Goal: Task Accomplishment & Management: Manage account settings

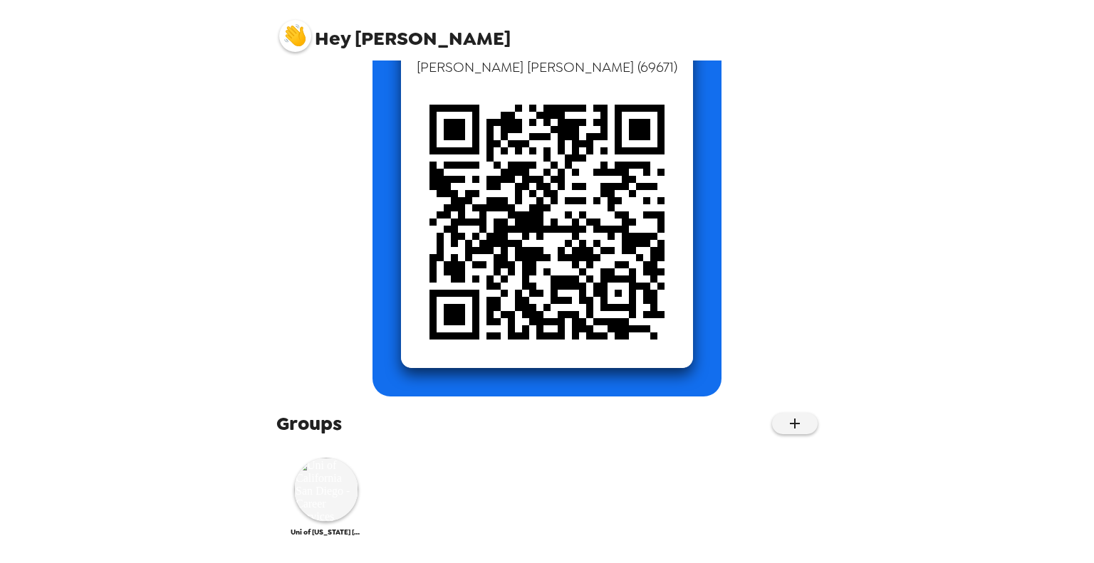
scroll to position [137, 0]
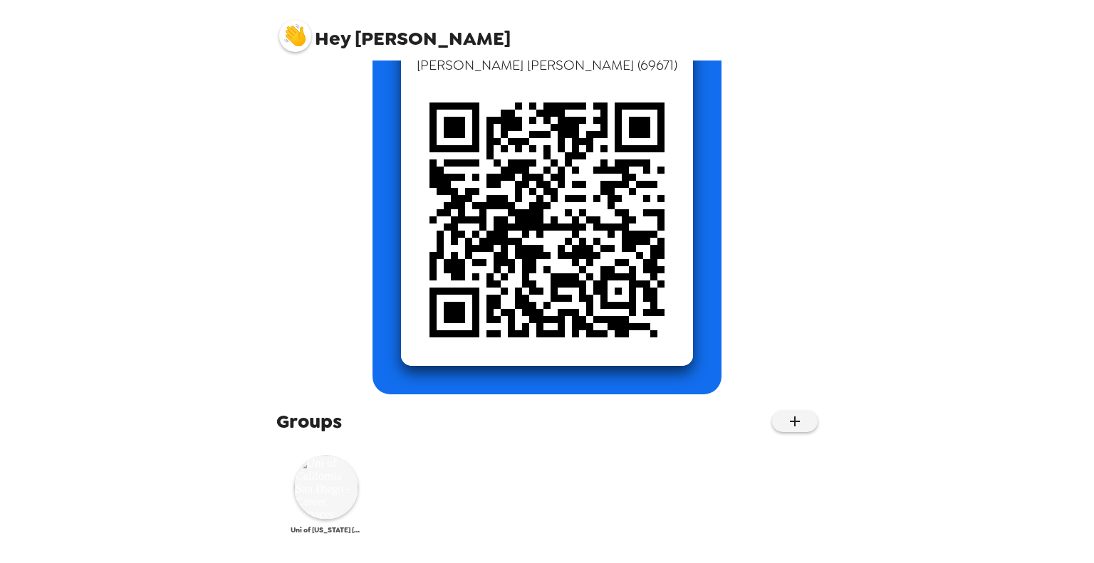
click at [339, 490] on img at bounding box center [326, 488] width 64 height 64
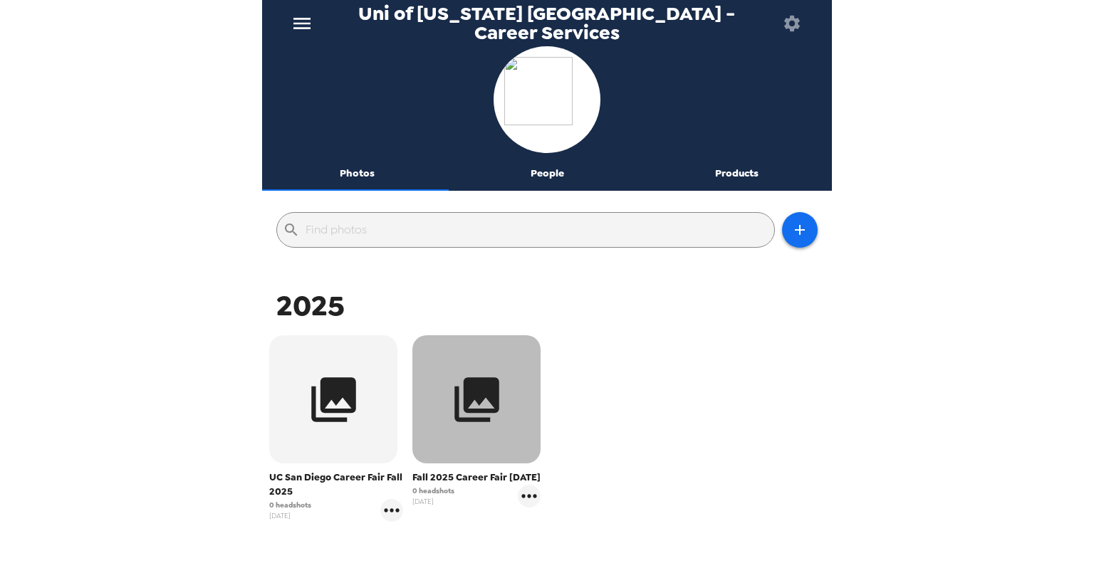
click at [469, 412] on icon "button" at bounding box center [476, 399] width 45 height 45
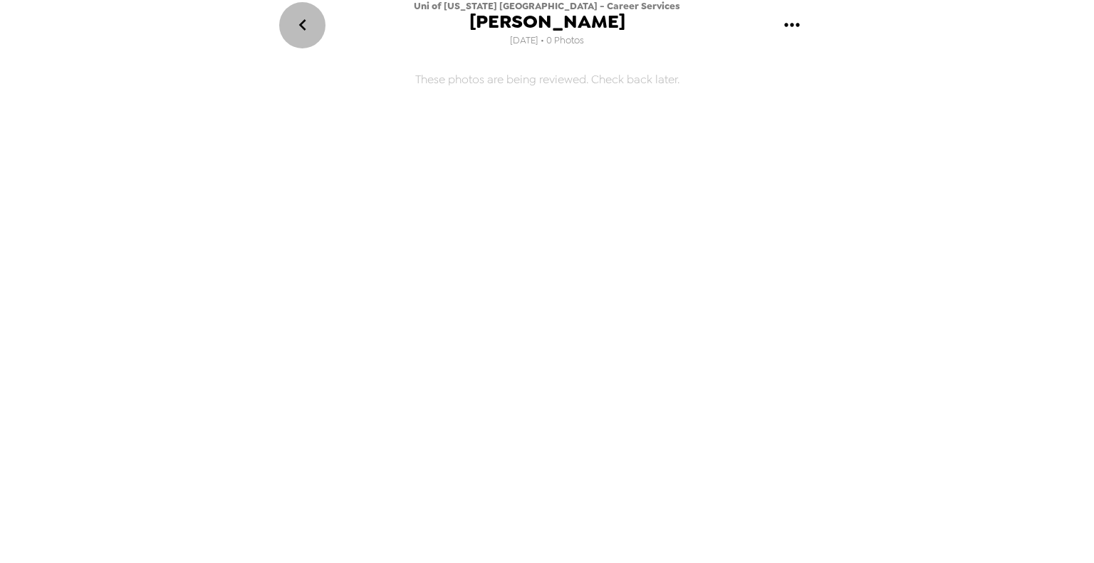
click at [305, 25] on icon "go back" at bounding box center [302, 25] width 23 height 23
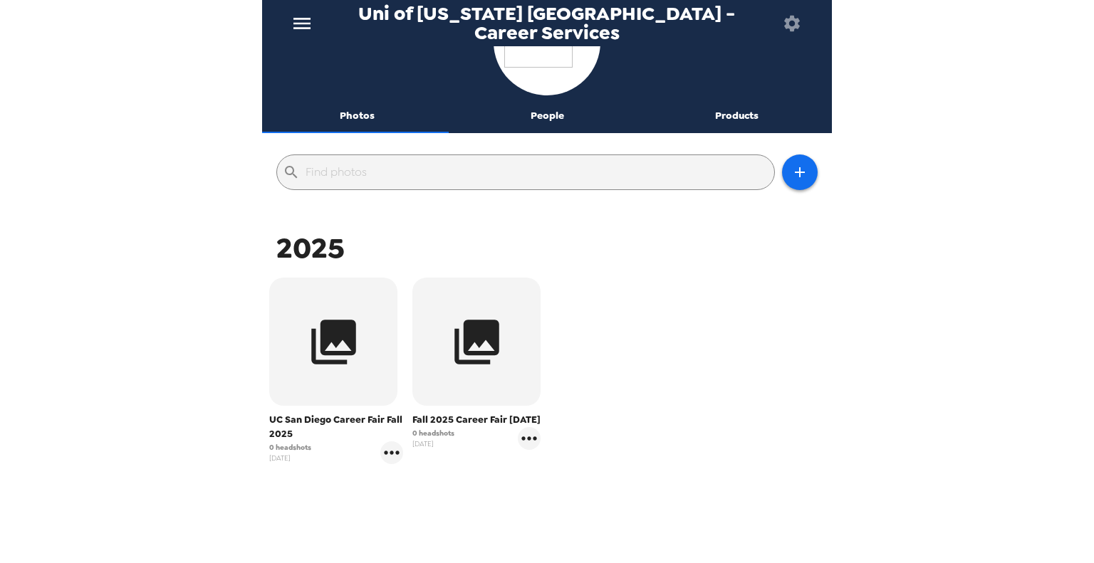
scroll to position [115, 0]
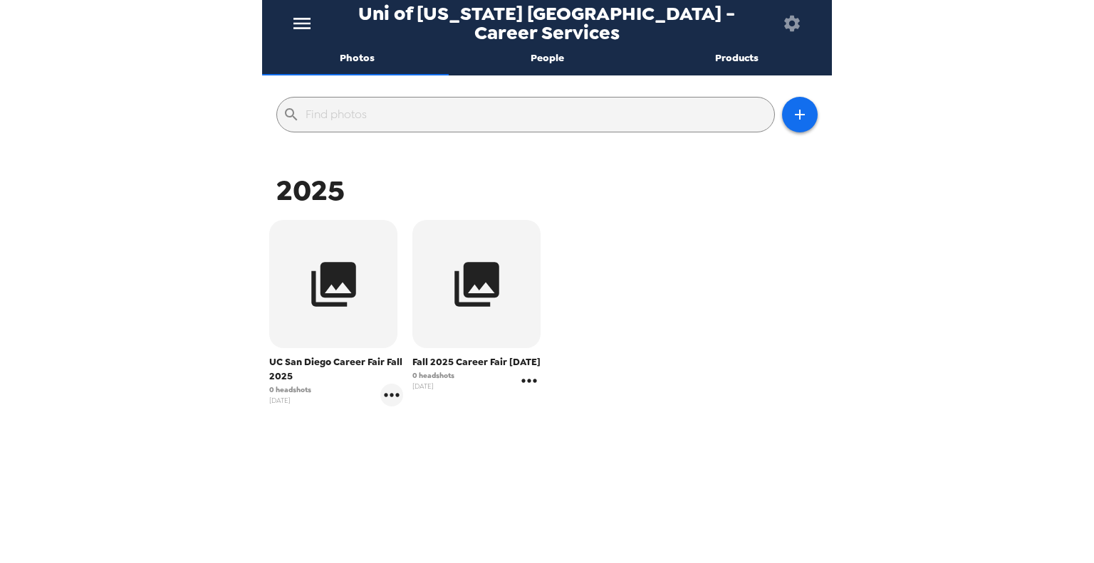
click at [527, 392] on icon "gallery menu" at bounding box center [529, 381] width 23 height 23
click at [578, 425] on span "Edit Shoot" at bounding box center [611, 425] width 118 height 17
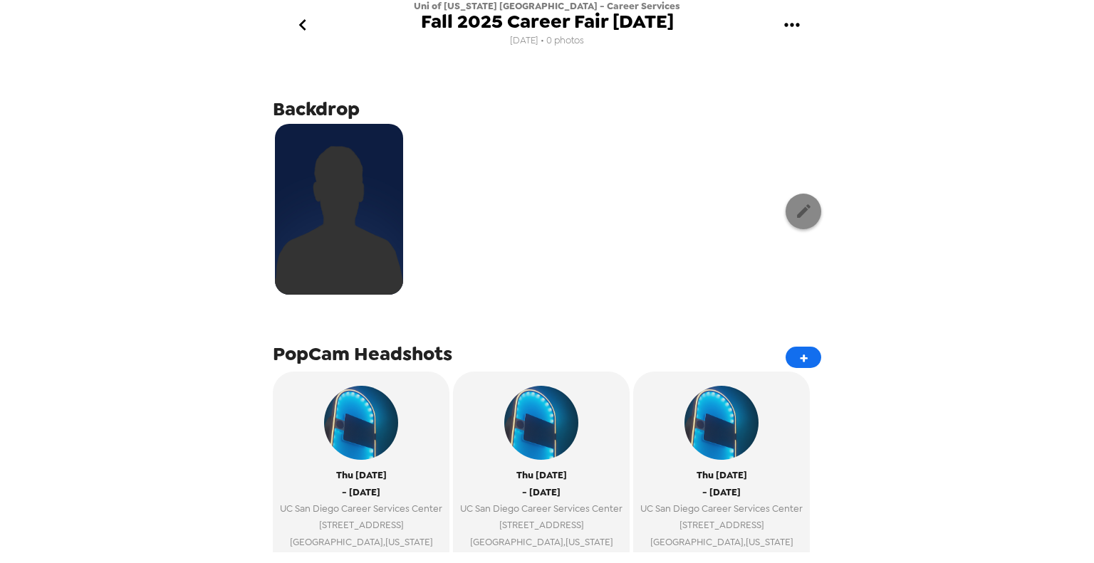
click at [797, 216] on icon "button" at bounding box center [804, 211] width 14 height 14
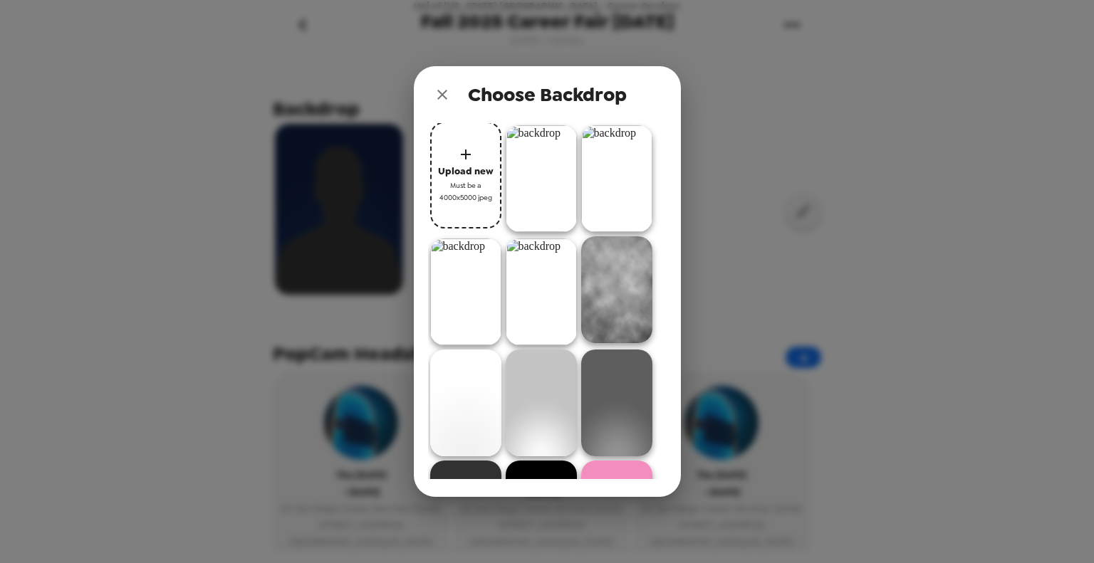
click at [463, 163] on icon "button" at bounding box center [465, 154] width 17 height 17
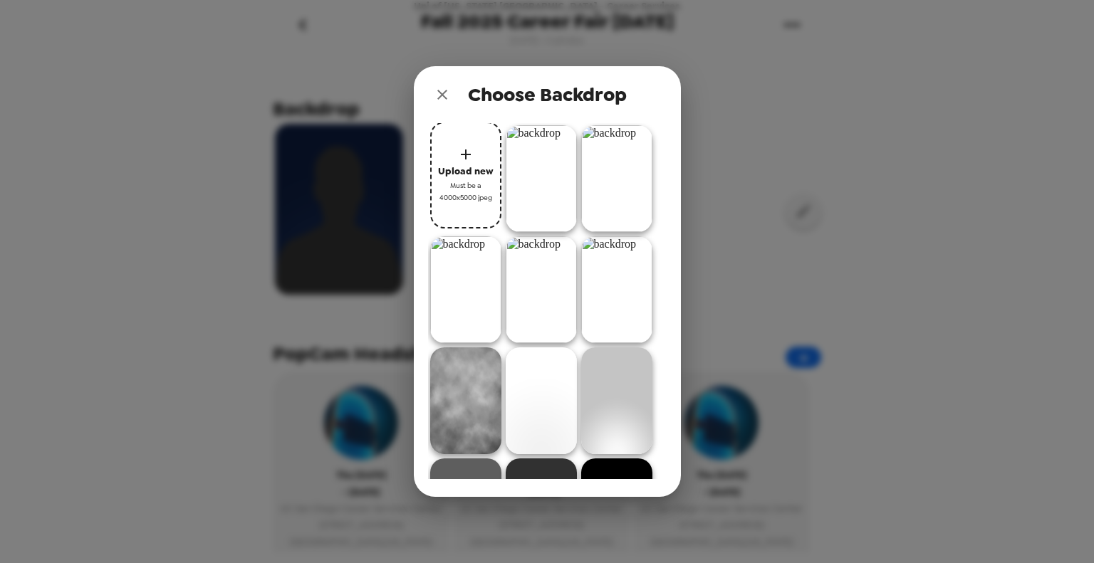
click at [448, 98] on icon "close" at bounding box center [442, 94] width 17 height 17
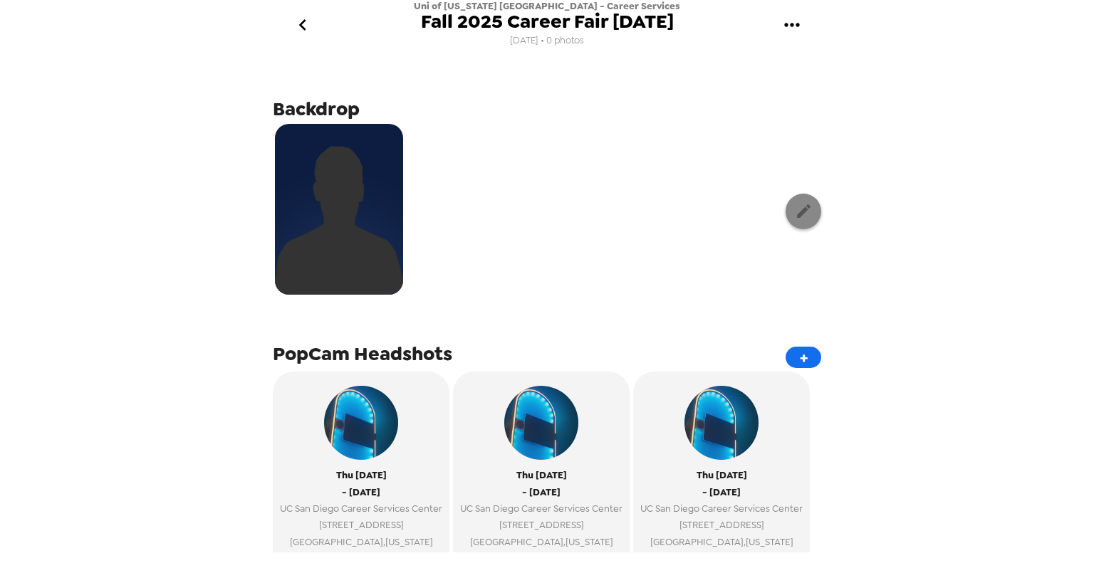
click at [806, 209] on button "button" at bounding box center [804, 212] width 36 height 36
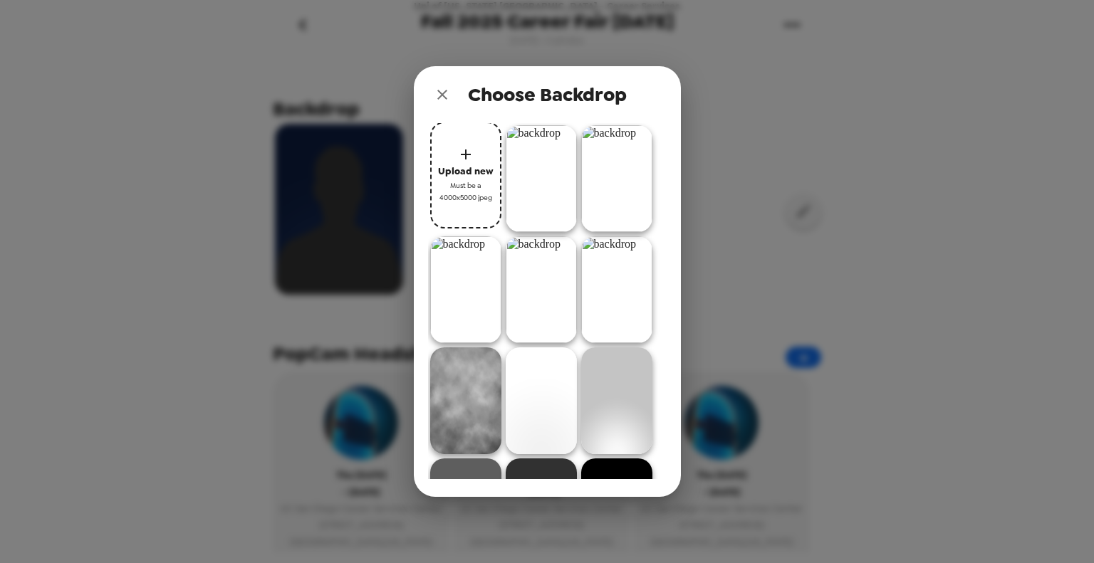
click at [435, 92] on icon "close" at bounding box center [442, 94] width 17 height 17
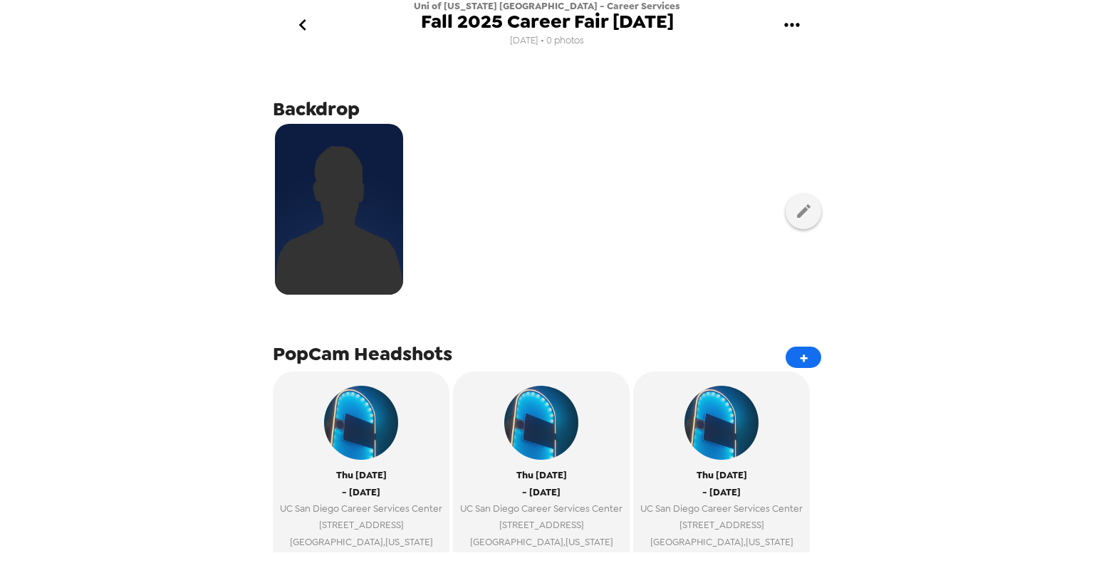
click at [338, 204] on img at bounding box center [339, 209] width 128 height 171
click at [795, 210] on icon "button" at bounding box center [804, 211] width 18 height 18
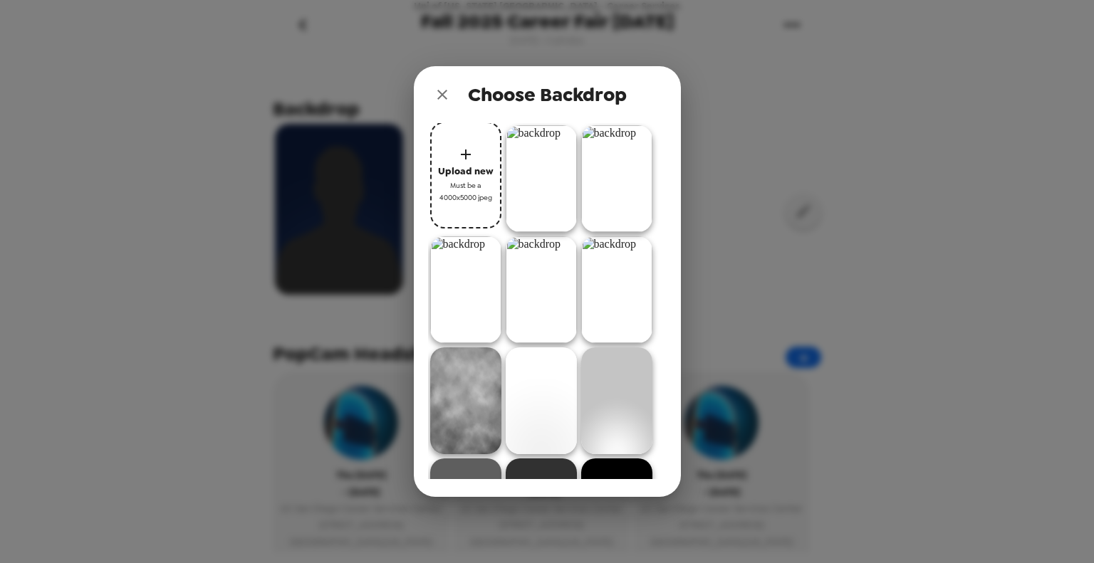
click at [444, 99] on icon "close" at bounding box center [442, 94] width 17 height 17
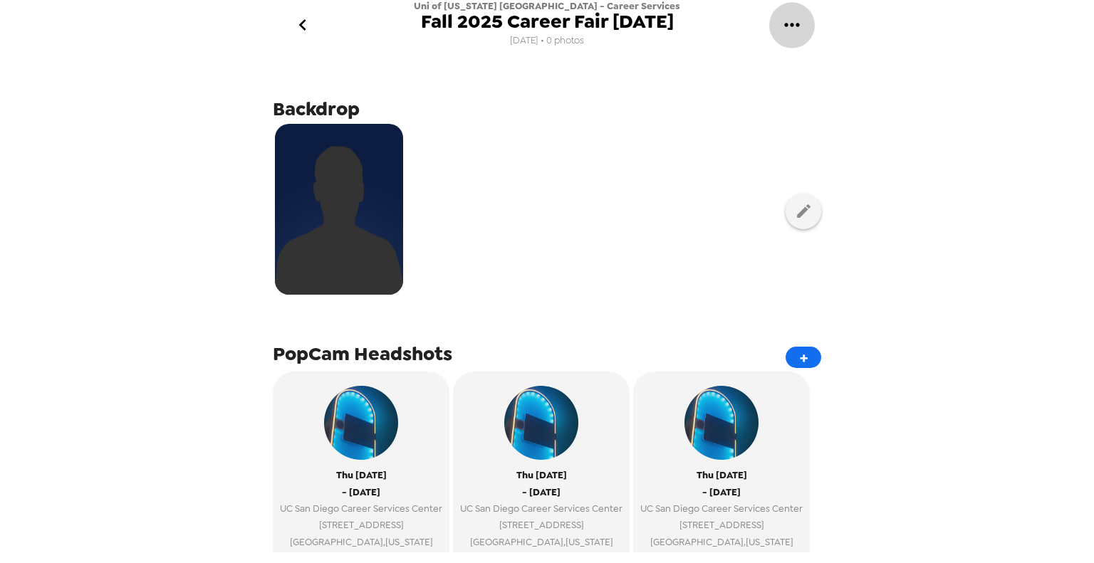
click at [803, 26] on button "gallery menu" at bounding box center [792, 25] width 46 height 46
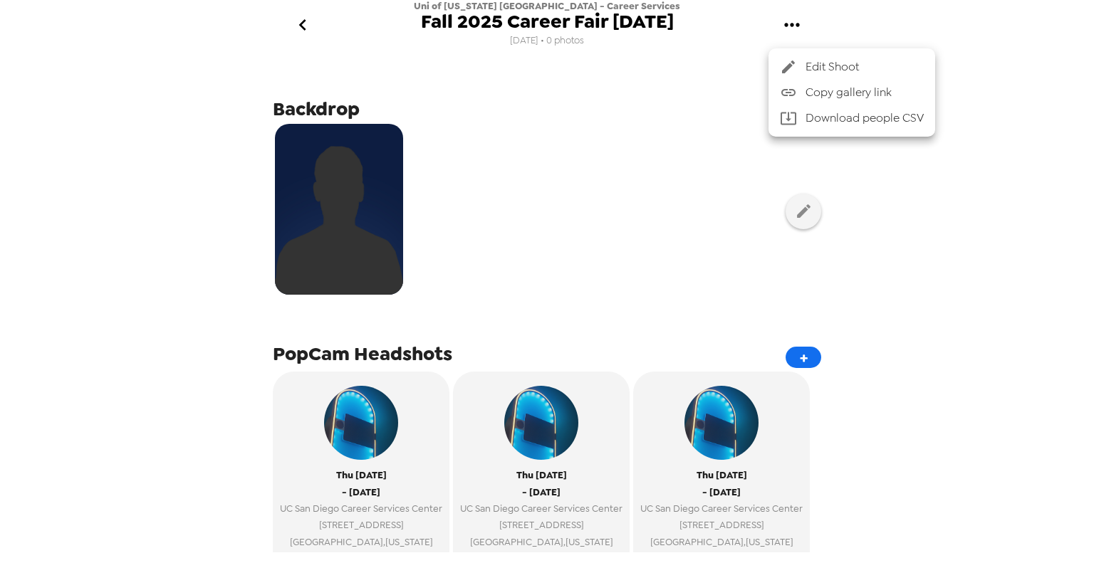
click at [837, 94] on span "Copy gallery link" at bounding box center [865, 92] width 118 height 17
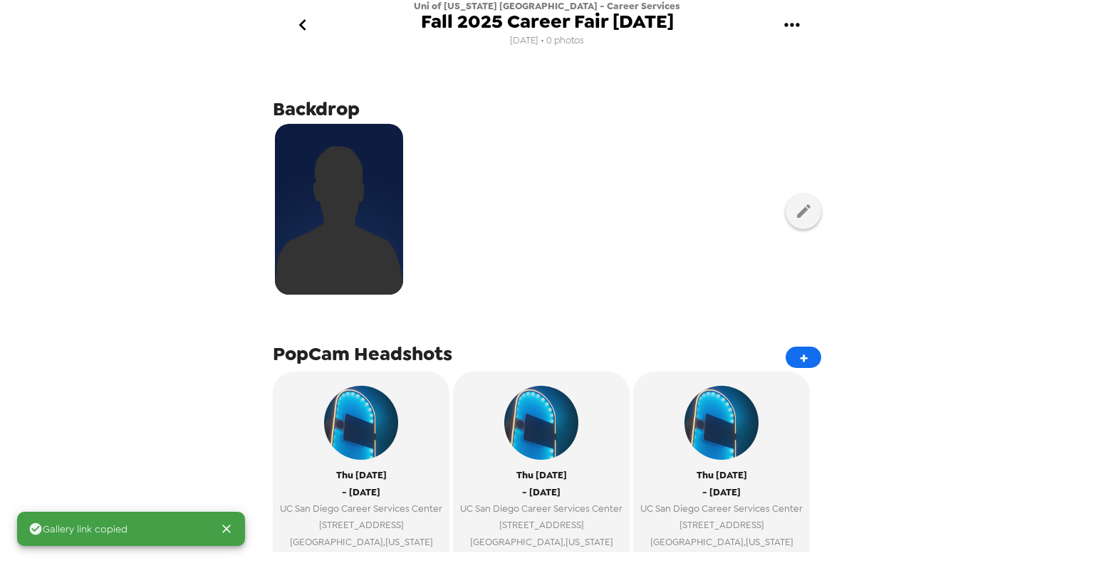
click at [792, 16] on icon "gallery menu" at bounding box center [792, 25] width 23 height 23
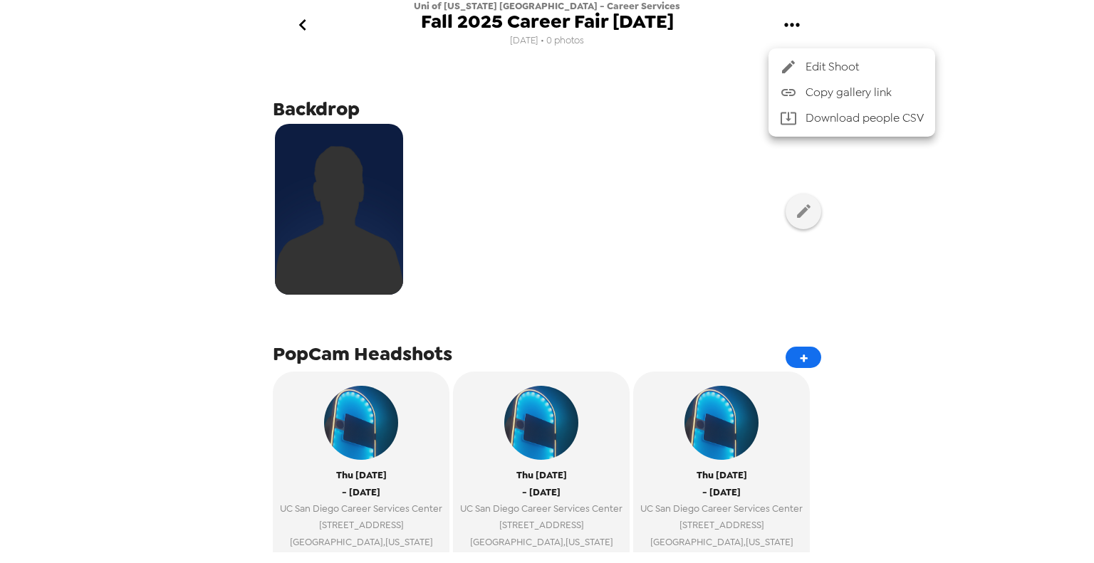
click at [1058, 288] on div at bounding box center [547, 281] width 1094 height 563
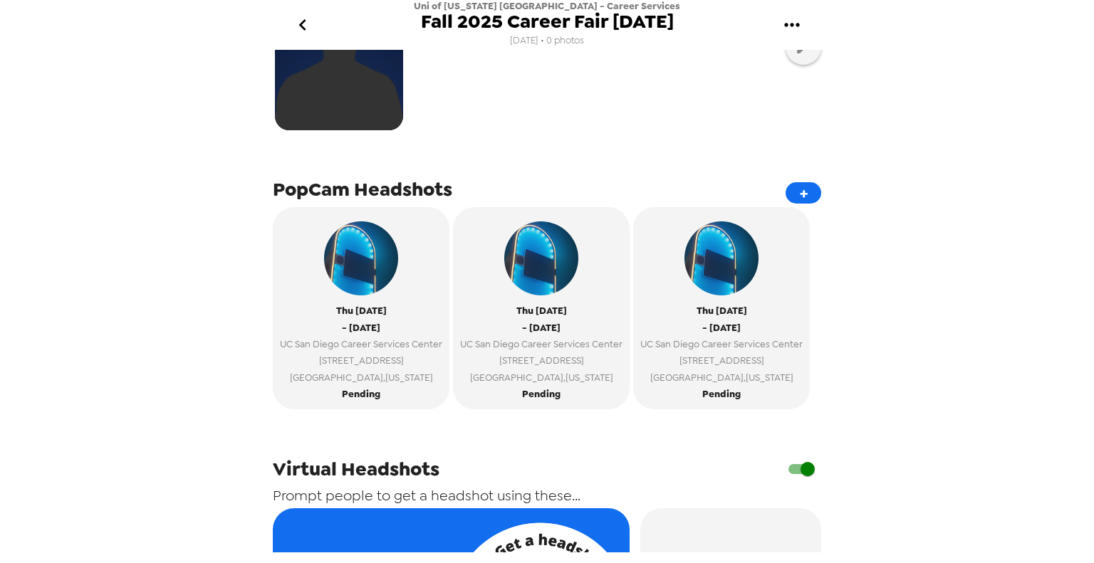
scroll to position [142, 0]
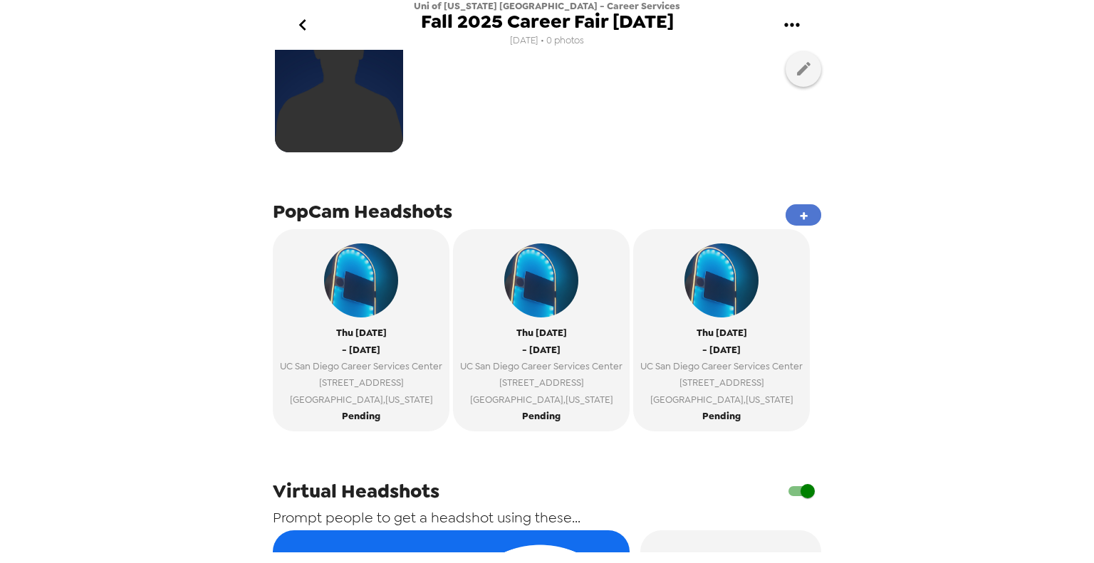
click at [786, 210] on button "+" at bounding box center [804, 214] width 36 height 21
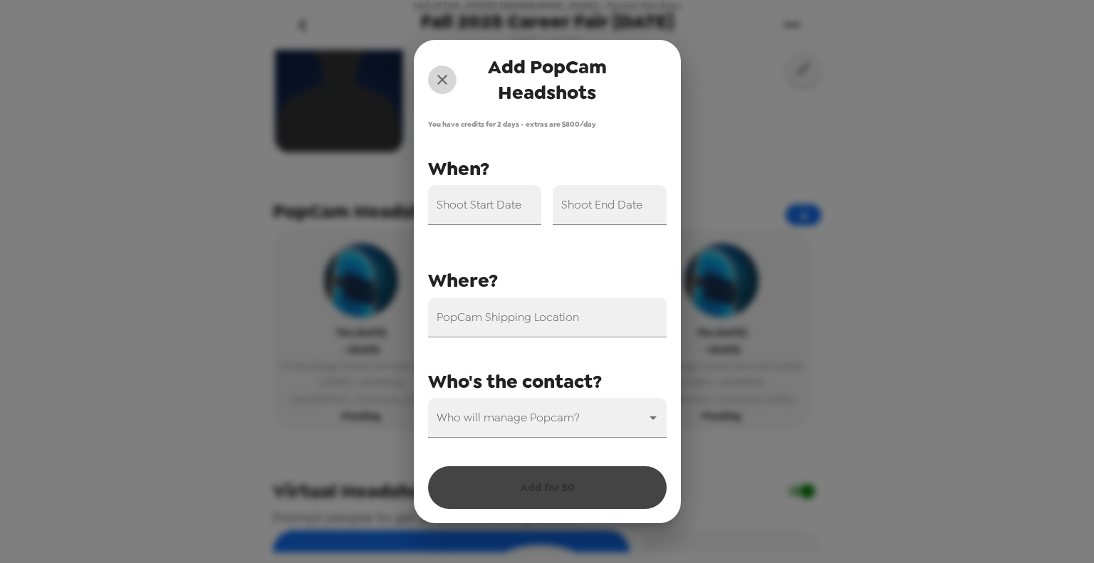
click at [446, 78] on icon "close" at bounding box center [442, 79] width 17 height 17
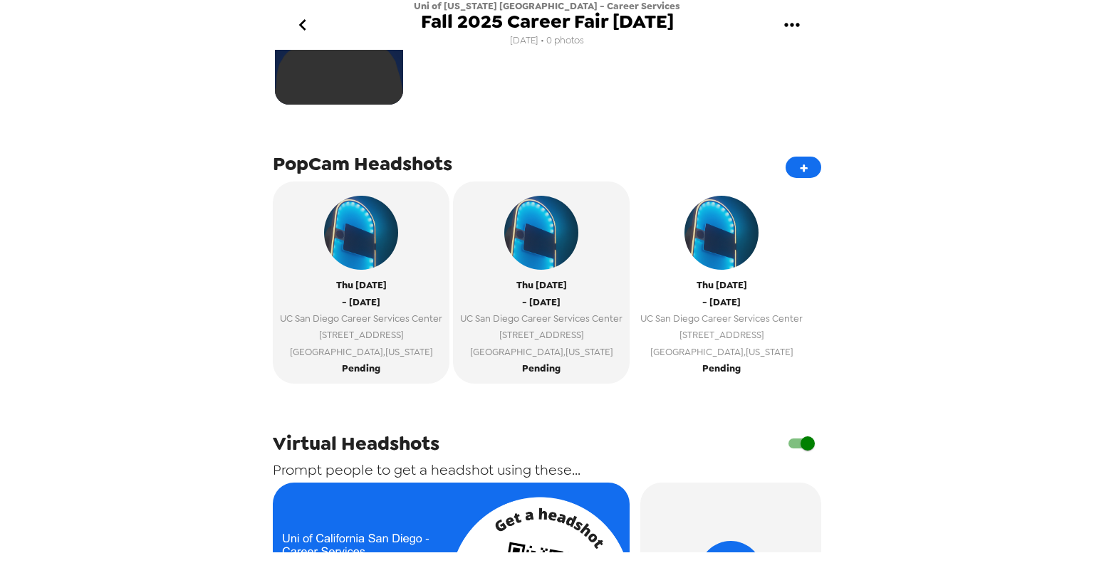
scroll to position [214, 0]
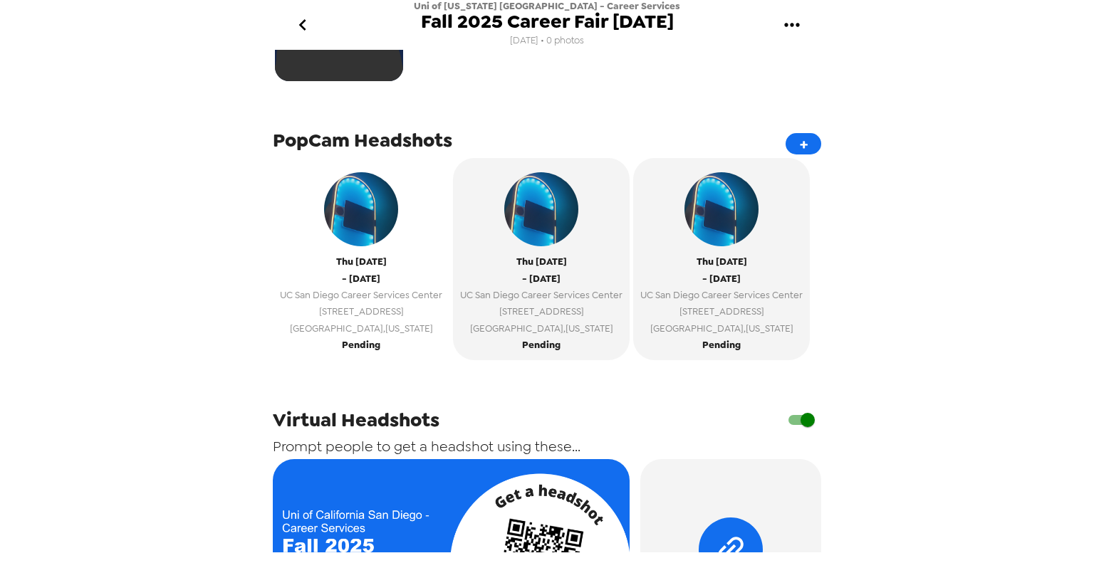
click at [361, 269] on span "[DATE]" at bounding box center [361, 262] width 51 height 16
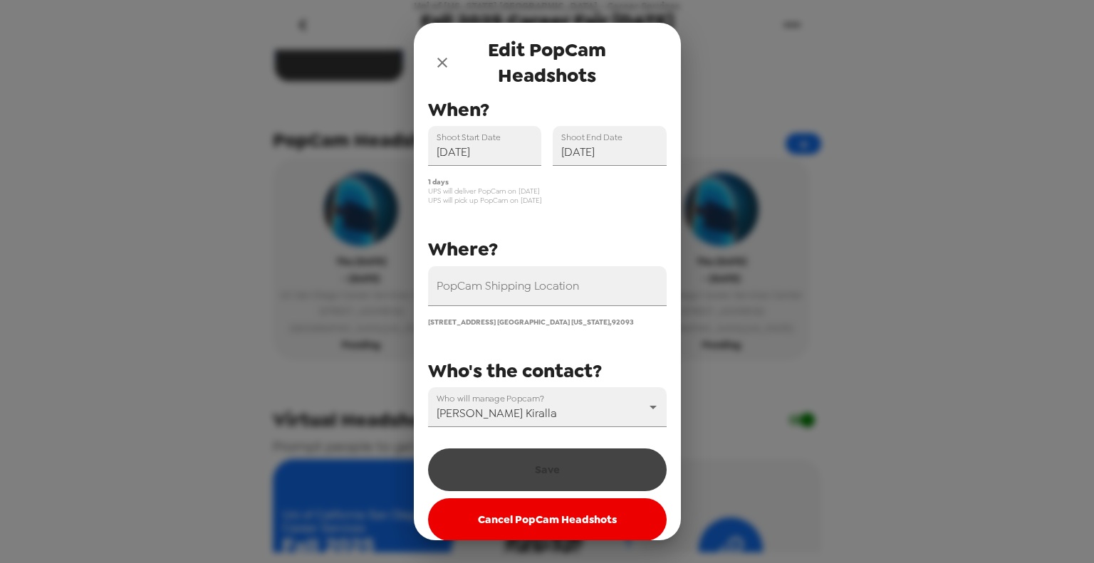
scroll to position [48, 0]
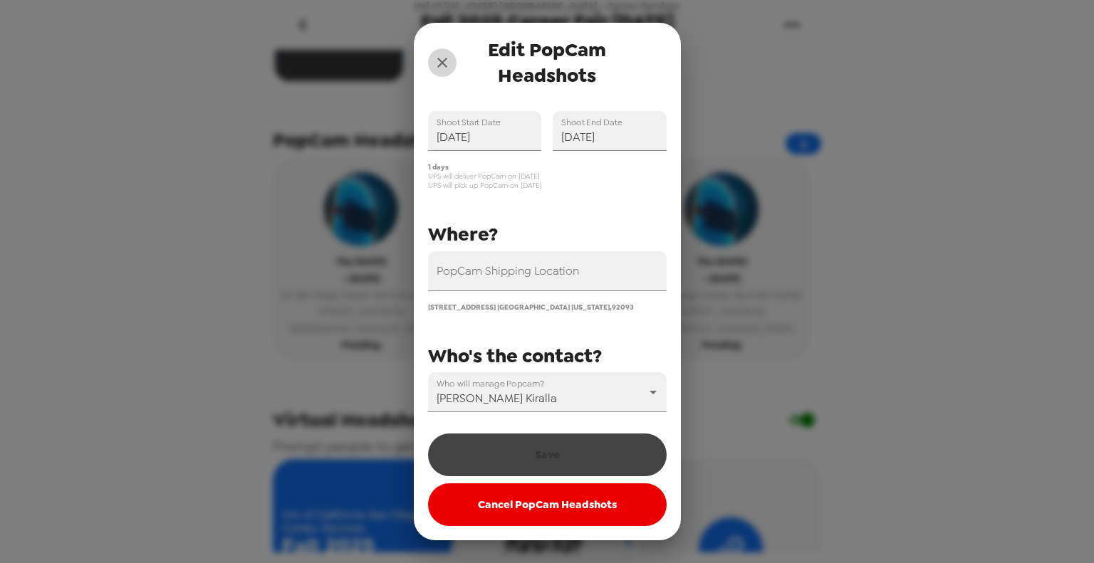
click at [436, 62] on icon "close" at bounding box center [442, 62] width 17 height 17
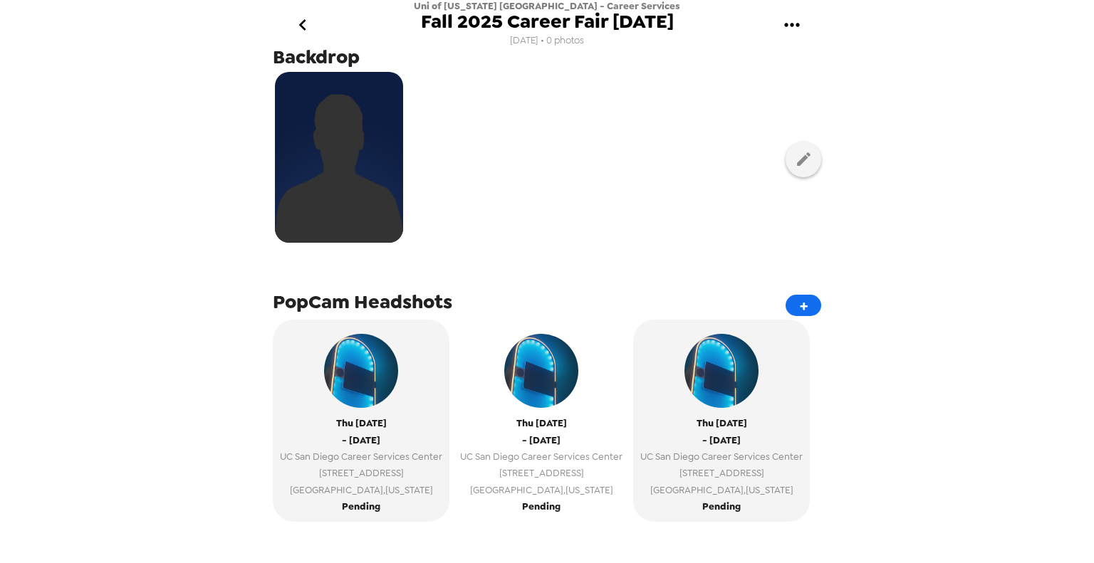
scroll to position [0, 0]
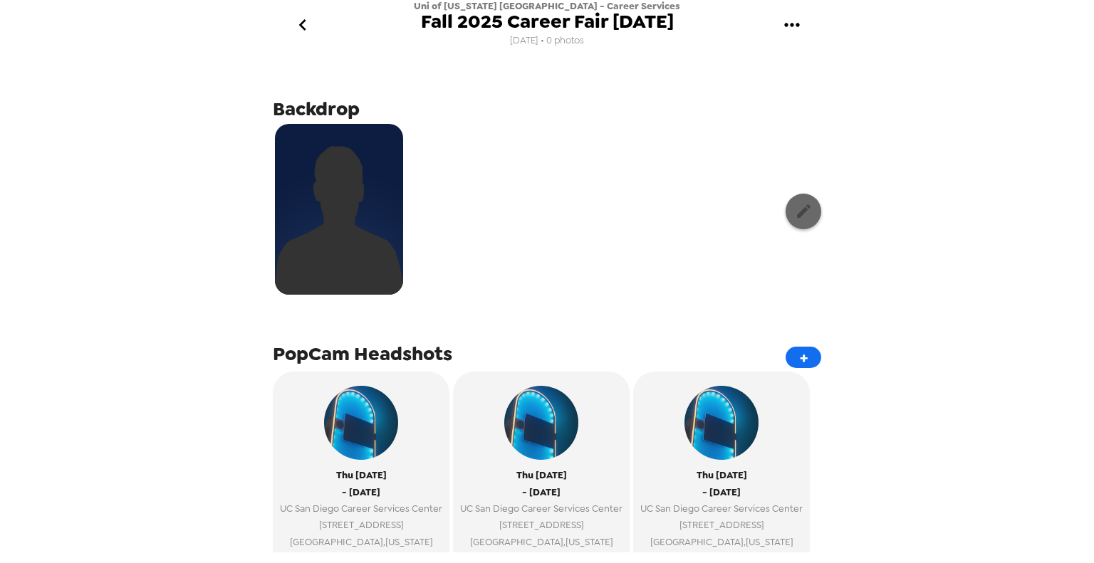
click at [795, 219] on icon "button" at bounding box center [804, 211] width 18 height 18
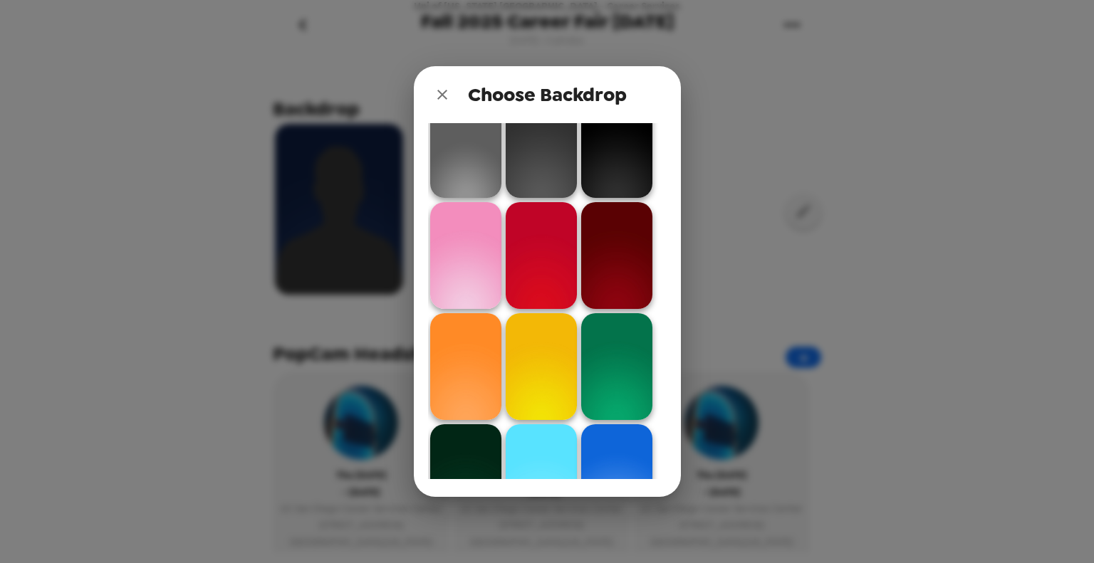
scroll to position [154, 0]
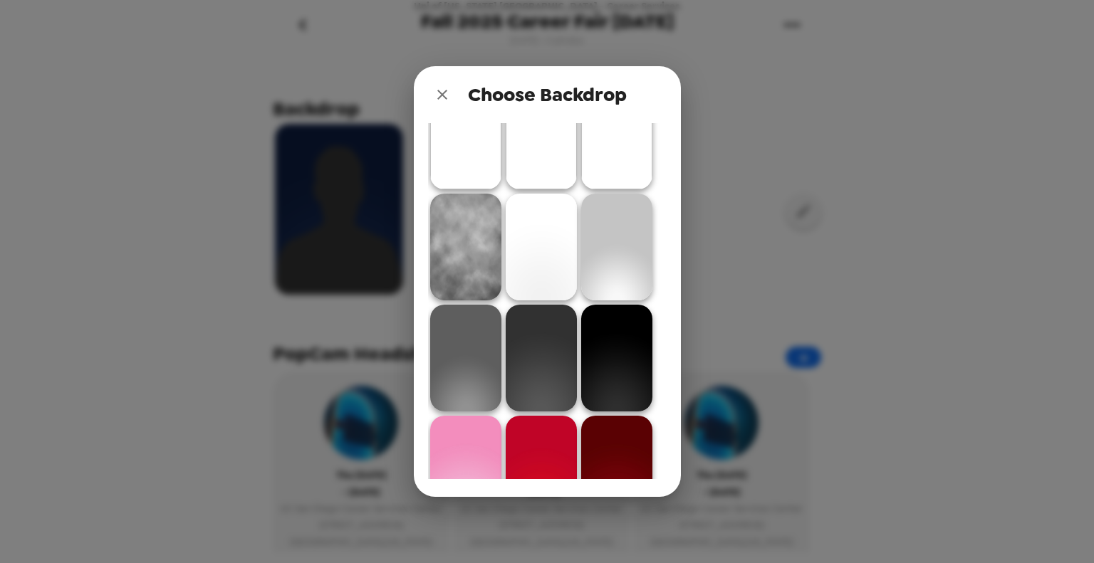
click at [452, 261] on img at bounding box center [465, 247] width 71 height 107
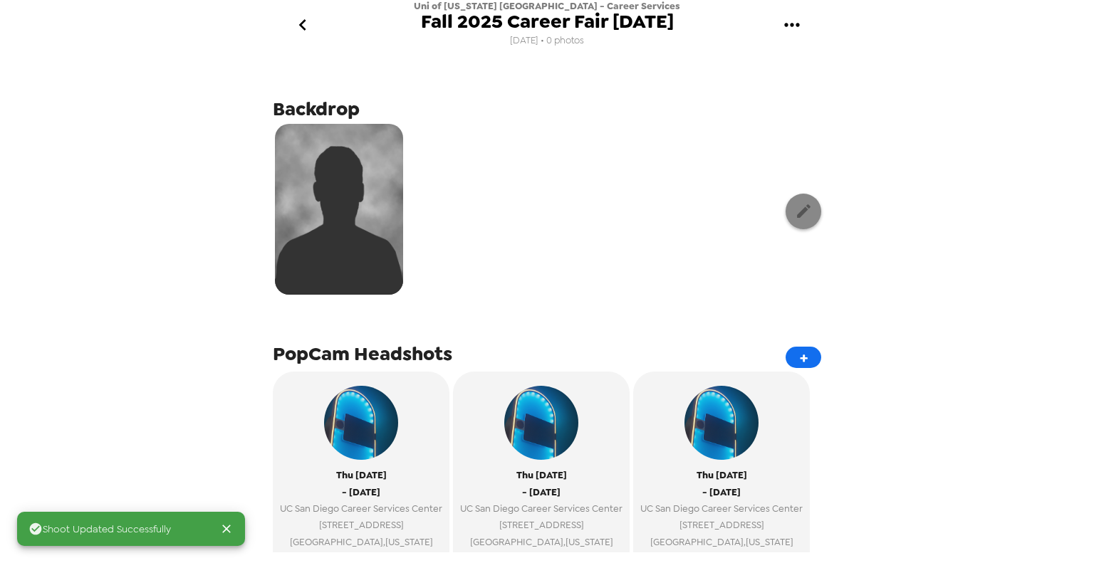
click at [801, 221] on button "button" at bounding box center [804, 212] width 36 height 36
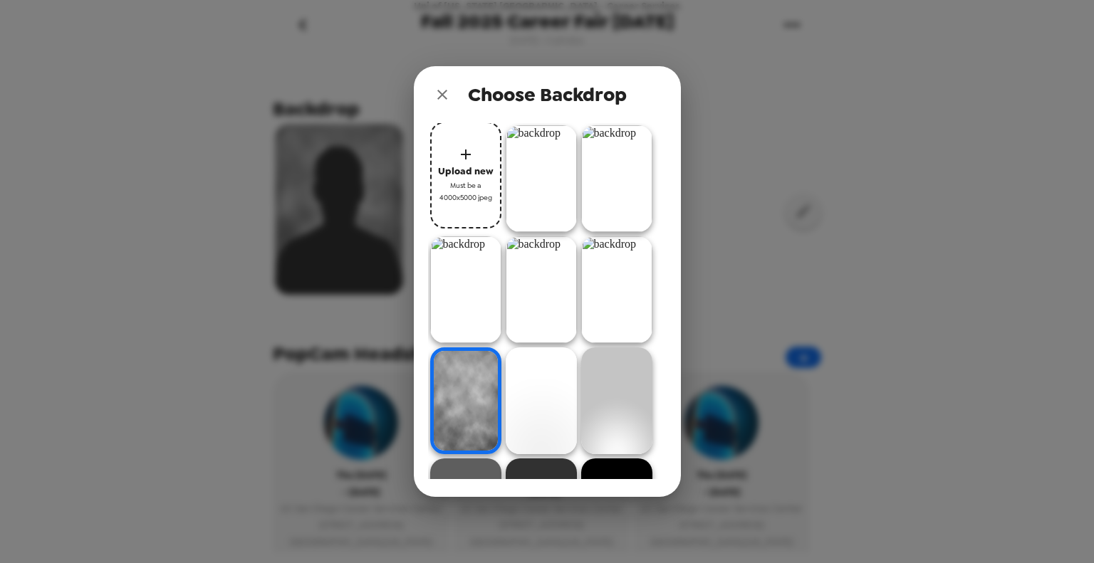
drag, startPoint x: 462, startPoint y: 373, endPoint x: 796, endPoint y: 386, distance: 335.0
click at [796, 386] on div "Choose Backdrop Upload new Must be a 4000x5000 jpeg" at bounding box center [547, 281] width 1094 height 563
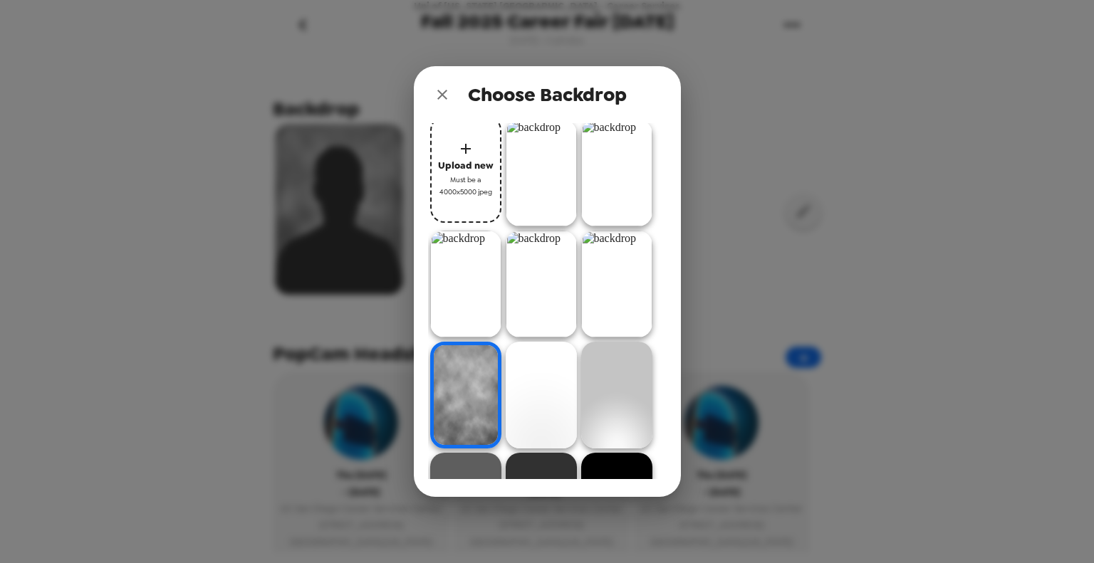
scroll to position [0, 0]
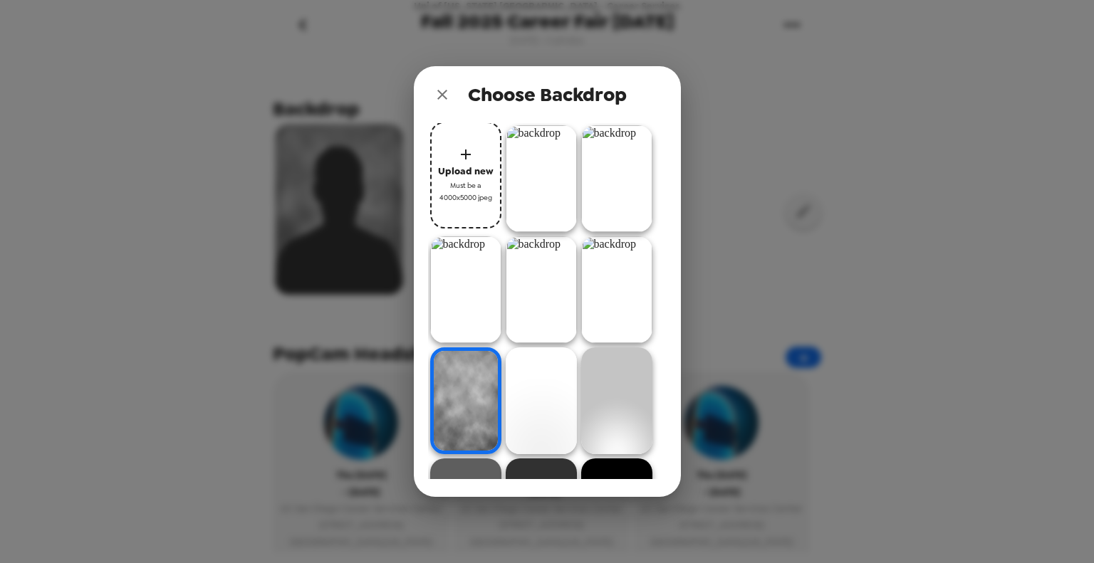
click at [561, 303] on img at bounding box center [541, 289] width 71 height 107
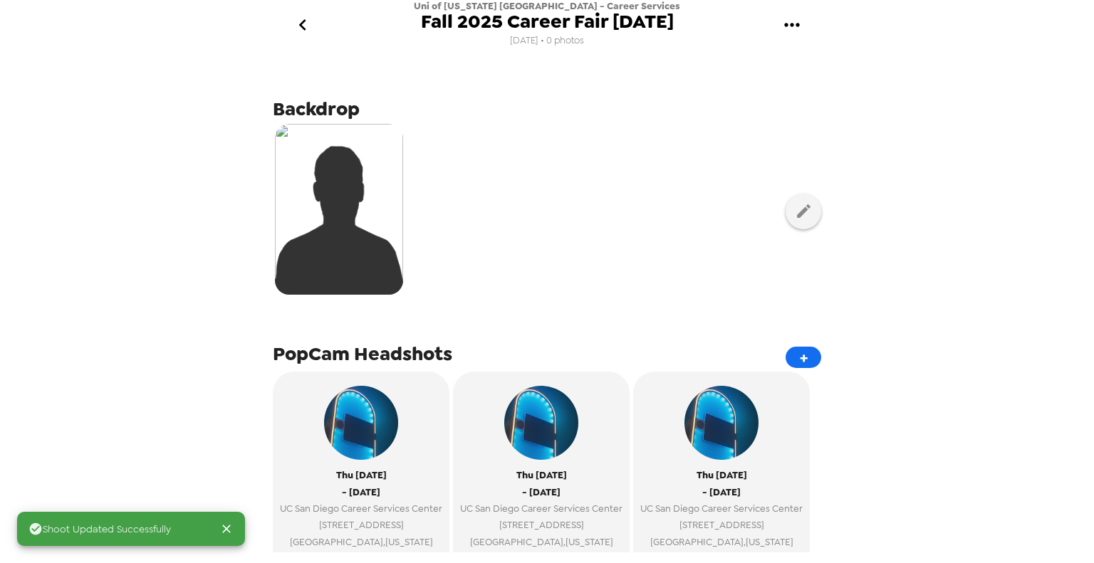
click at [810, 217] on div at bounding box center [547, 211] width 548 height 179
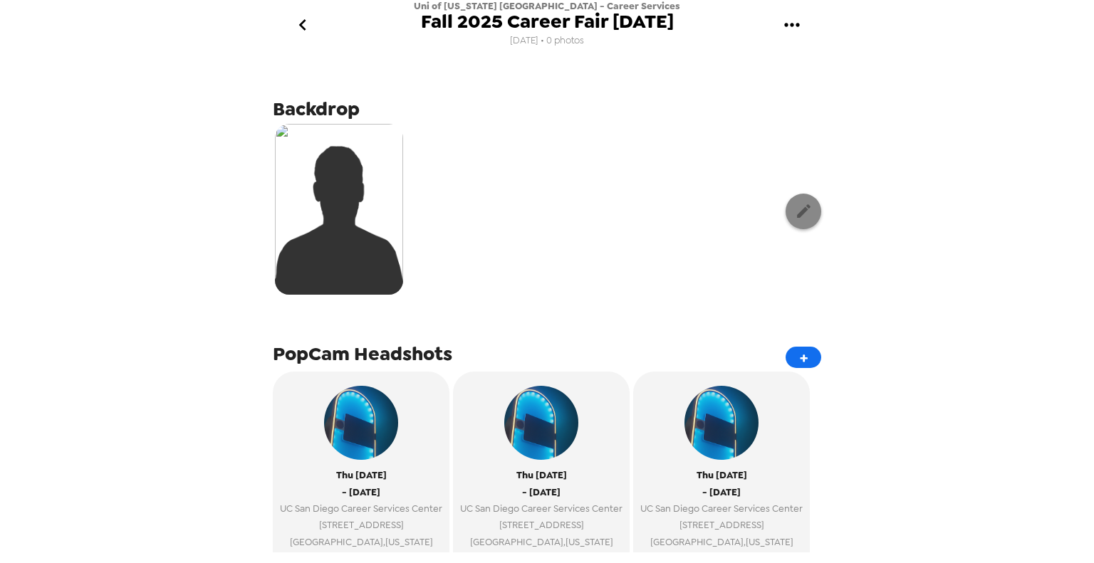
click at [797, 210] on icon "button" at bounding box center [804, 211] width 14 height 14
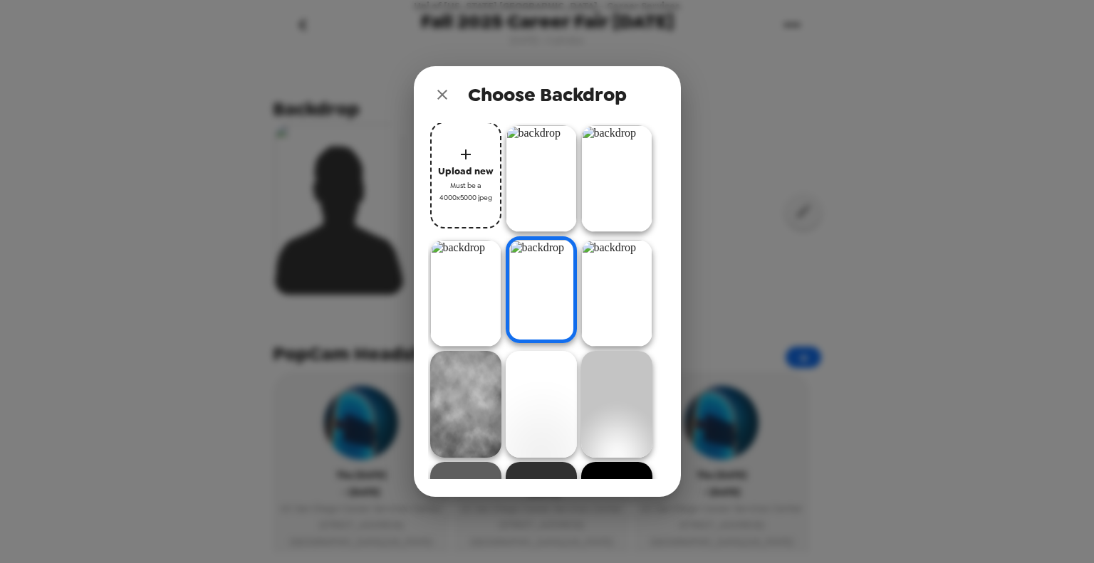
click at [924, 177] on div "Choose Backdrop Upload new Must be a 4000x5000 jpeg" at bounding box center [547, 281] width 1094 height 563
click at [437, 94] on icon "close" at bounding box center [442, 94] width 17 height 17
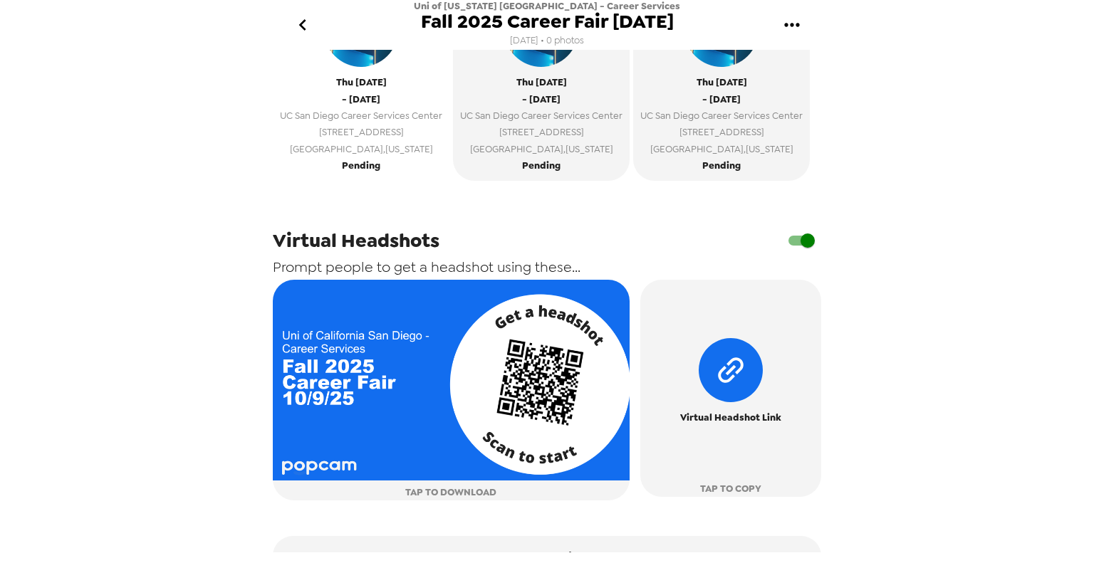
scroll to position [498, 0]
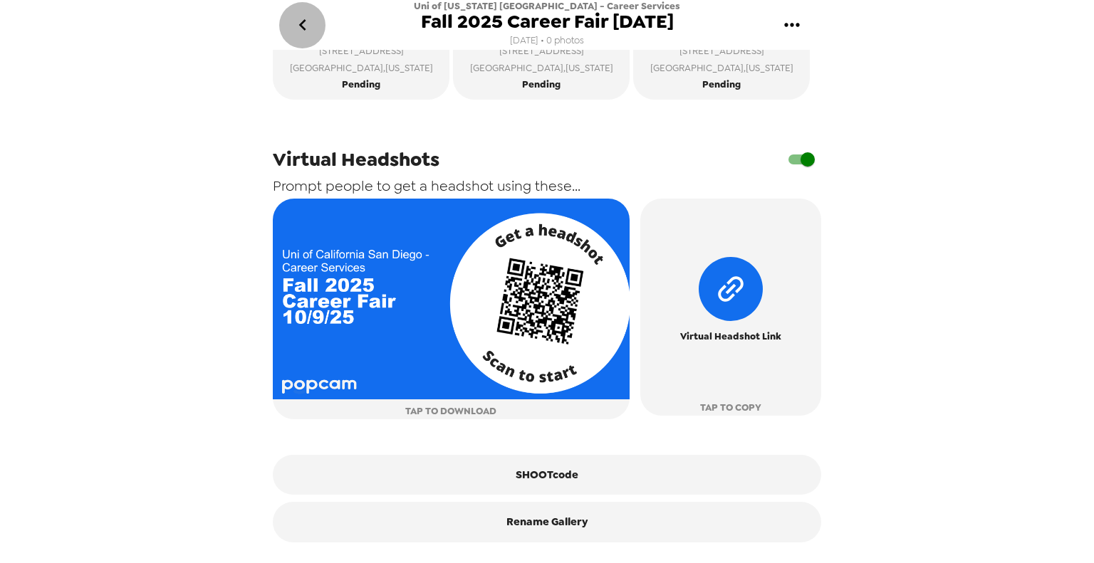
click at [300, 27] on icon "go back" at bounding box center [302, 25] width 23 height 23
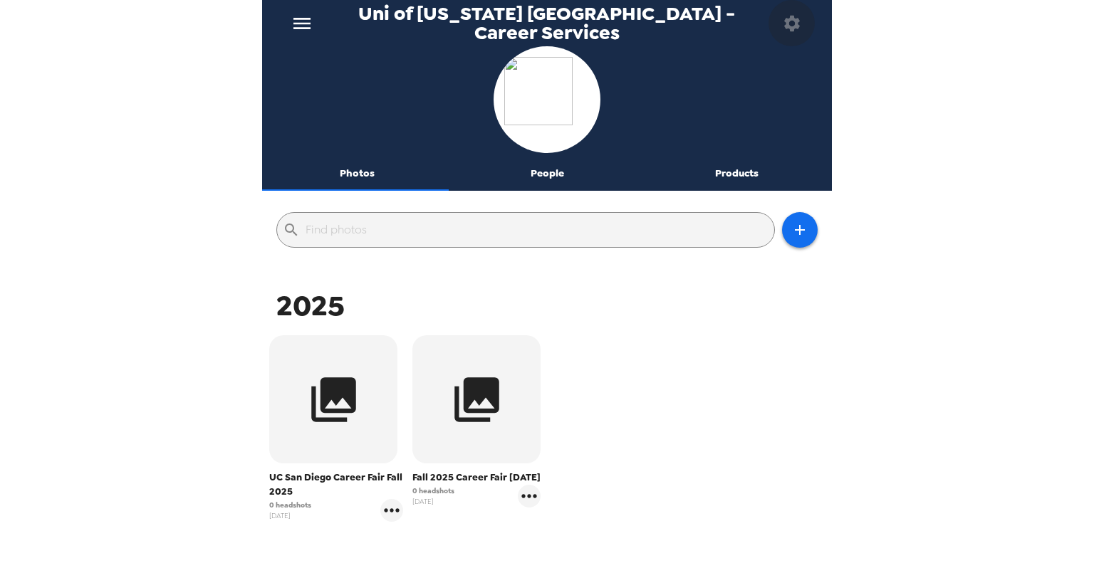
click at [790, 19] on icon "button" at bounding box center [792, 23] width 16 height 16
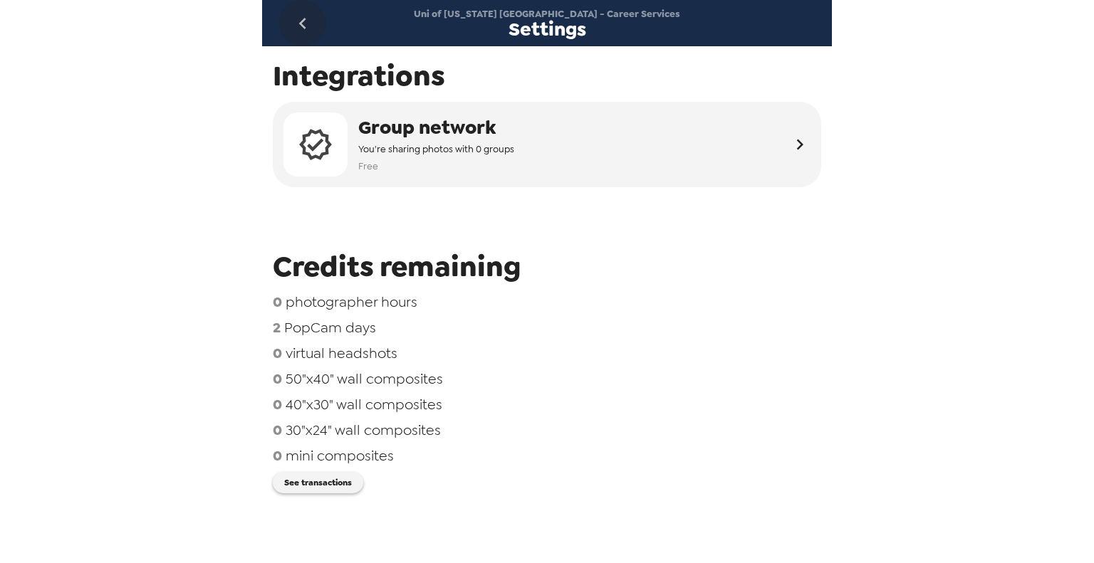
click at [302, 25] on icon "go back" at bounding box center [301, 23] width 7 height 11
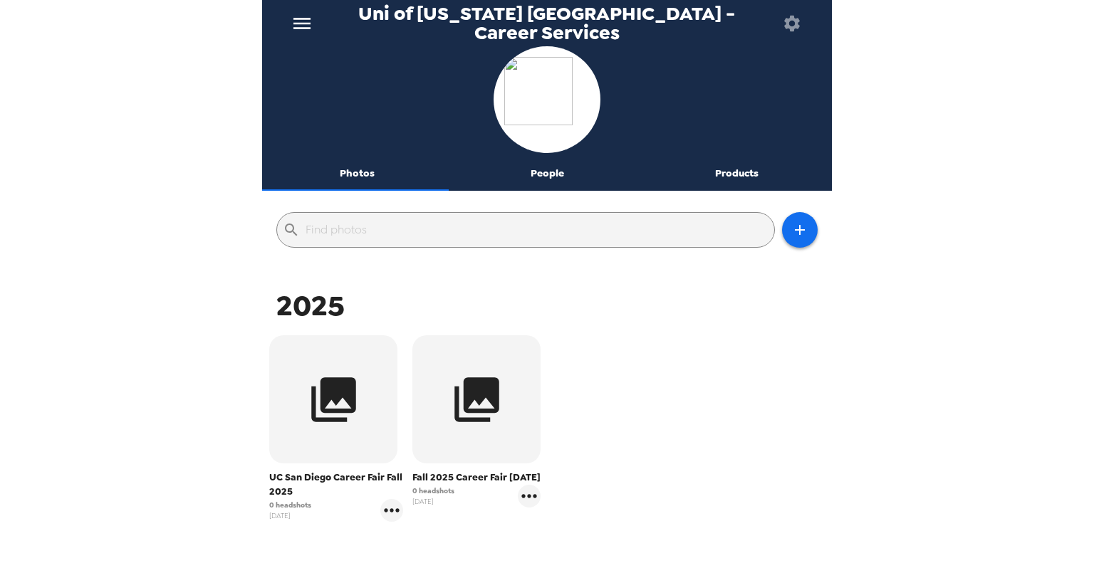
click at [313, 30] on icon "menu" at bounding box center [302, 23] width 23 height 23
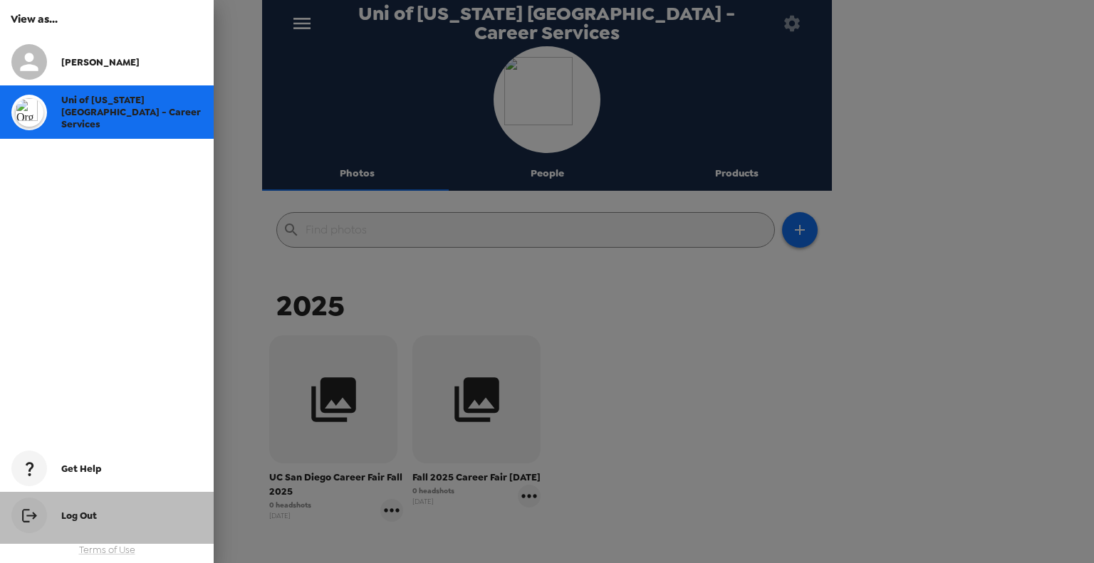
click at [75, 521] on span "Log Out" at bounding box center [79, 516] width 36 height 12
